Goal: Check status: Check status

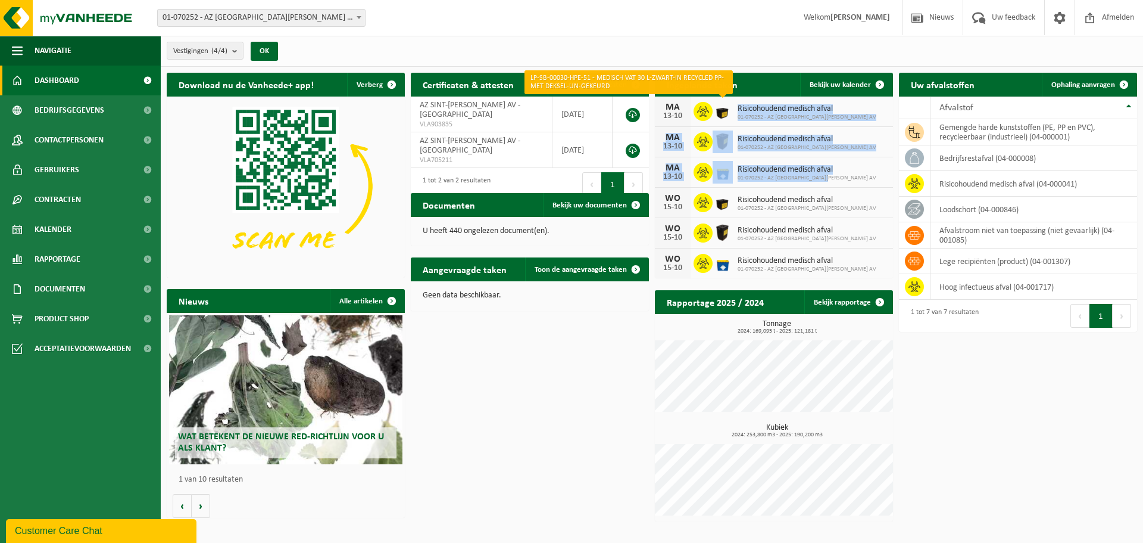
drag, startPoint x: 828, startPoint y: 176, endPoint x: 730, endPoint y: 113, distance: 116.8
click at [730, 113] on div "[DATE] Risicohoudend medisch afval 01-070252 - AZ [GEOGRAPHIC_DATA][PERSON_NAME…" at bounding box center [774, 187] width 238 height 182
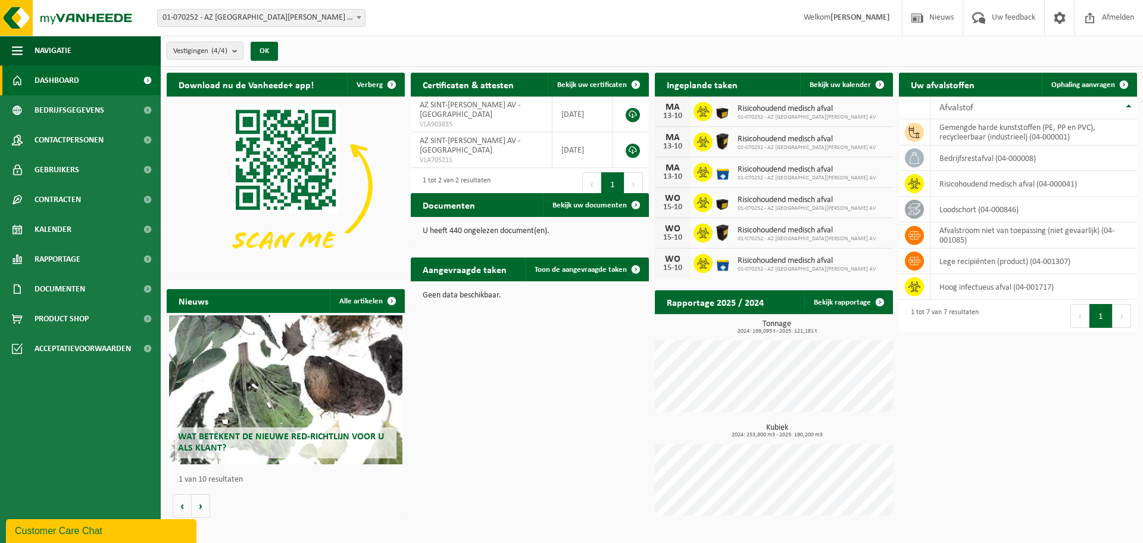
click at [599, 361] on div "Download nu de Vanheede+ app! Verberg Certificaten & attesten Bekijk uw certifi…" at bounding box center [652, 297] width 977 height 460
click at [776, 106] on span "Risicohoudend medisch afval" at bounding box center [807, 109] width 139 height 10
click at [853, 84] on span "Bekijk uw kalender" at bounding box center [840, 85] width 61 height 8
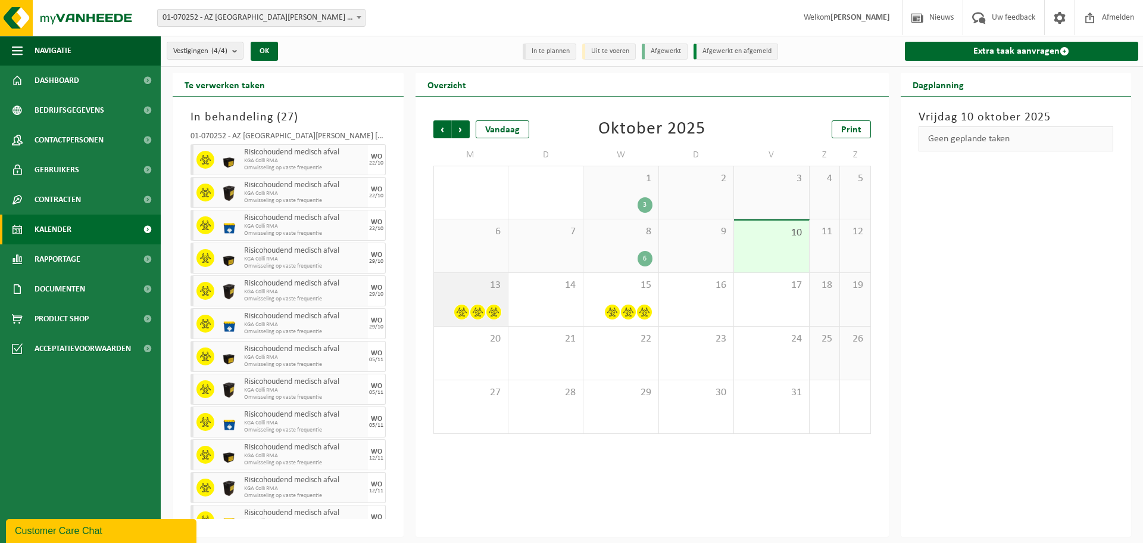
click at [476, 299] on div "13" at bounding box center [471, 299] width 74 height 53
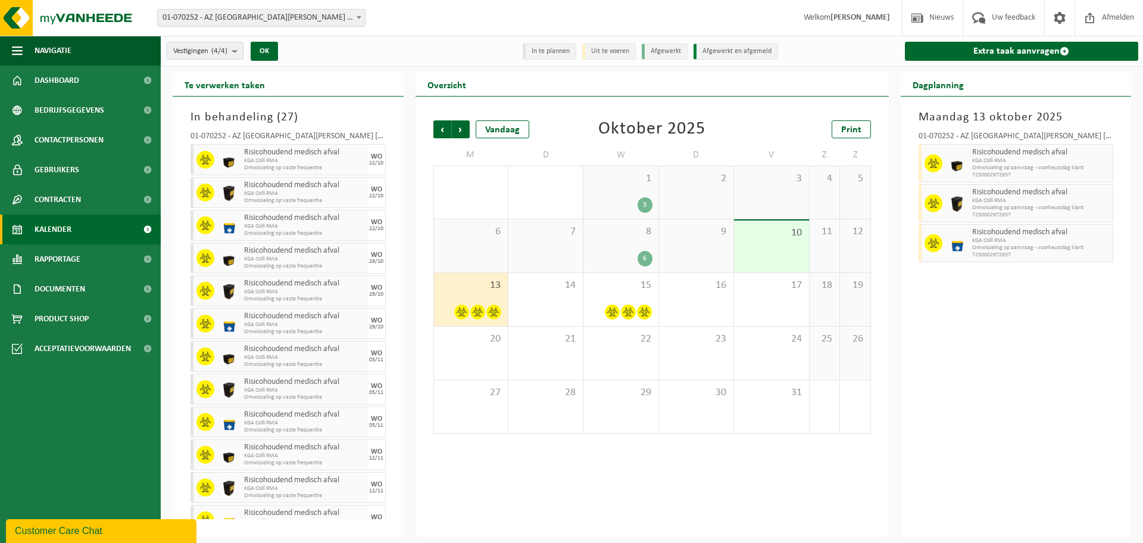
click at [623, 244] on div "8 6" at bounding box center [621, 245] width 74 height 53
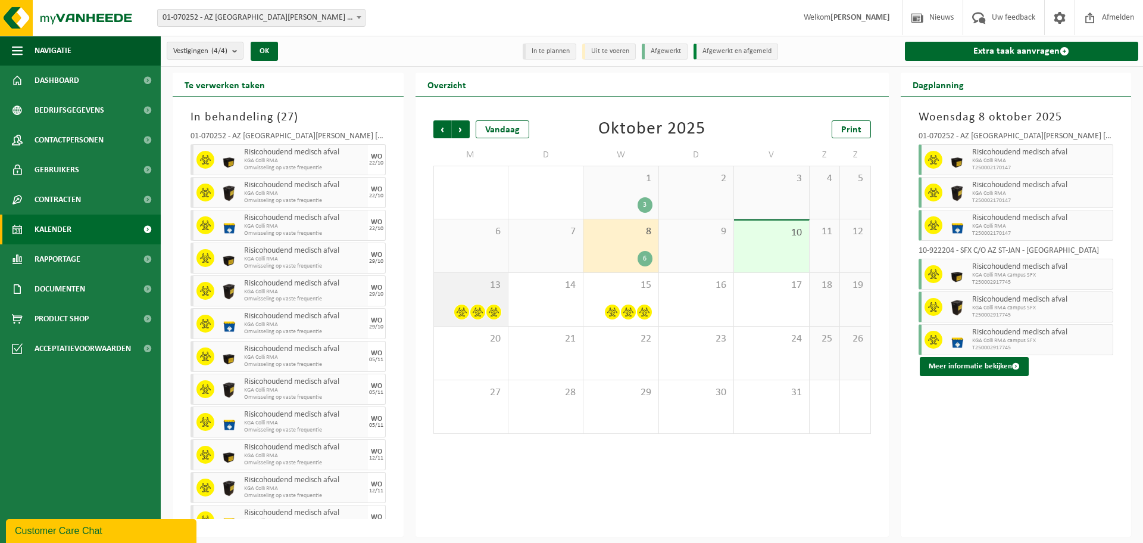
click at [472, 291] on div "13" at bounding box center [471, 299] width 74 height 53
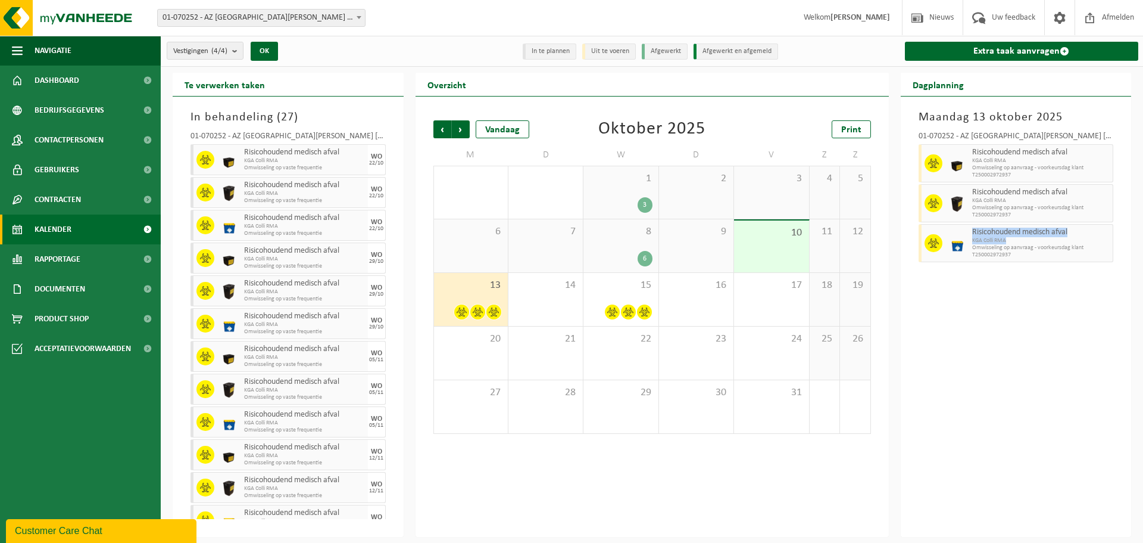
drag, startPoint x: 1007, startPoint y: 240, endPoint x: 971, endPoint y: 232, distance: 36.7
click at [971, 232] on div "Risicohoudend medisch afval KGA Colli RMA Omwisseling op aanvraag - voorkeursda…" at bounding box center [1042, 243] width 145 height 38
click at [1042, 290] on div "Maandag 13 oktober 2025 01-070252 - AZ SINT-JAN BRUGGE AV - BRUGGE Risicohouden…" at bounding box center [1016, 316] width 231 height 440
